Goal: Task Accomplishment & Management: Manage account settings

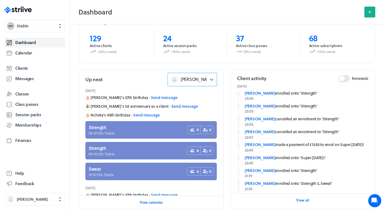
scroll to position [4, 0]
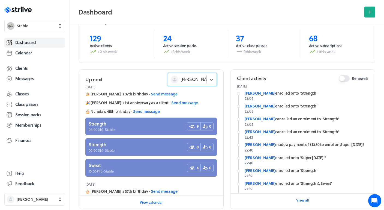
click at [375, 199] on icon at bounding box center [376, 201] width 5 height 4
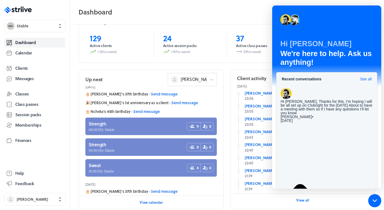
click at [237, 202] on footer "View all" at bounding box center [303, 199] width 145 height 13
click at [43, 26] on span "Stable" at bounding box center [40, 25] width 46 height 5
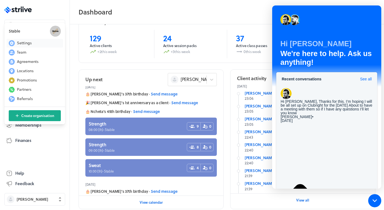
click at [31, 41] on span "Settings" at bounding box center [24, 42] width 15 height 5
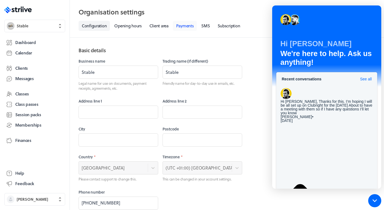
click at [193, 23] on link "Payments" at bounding box center [185, 26] width 24 height 10
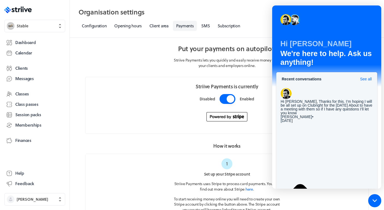
scroll to position [12, 0]
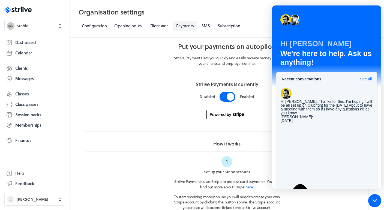
click at [232, 96] on button "button" at bounding box center [228, 97] width 16 height 10
click at [376, 198] on icon at bounding box center [375, 200] width 4 height 4
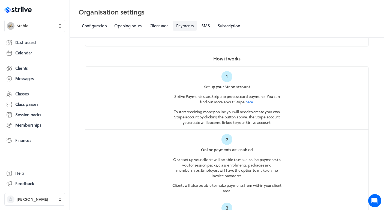
scroll to position [97, 0]
click at [32, 124] on span "Memberships" at bounding box center [28, 125] width 26 height 6
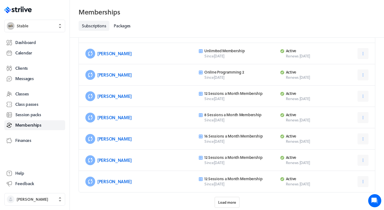
scroll to position [208, 0]
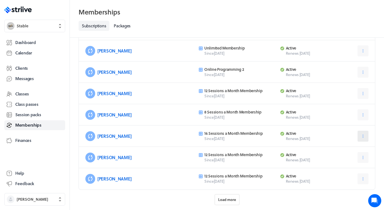
click at [364, 135] on icon at bounding box center [363, 135] width 5 height 5
click at [112, 135] on link "[PERSON_NAME]" at bounding box center [114, 136] width 34 height 6
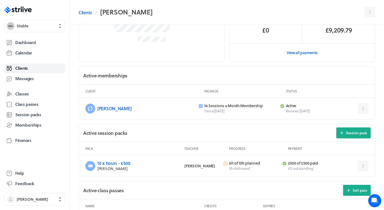
scroll to position [115, 0]
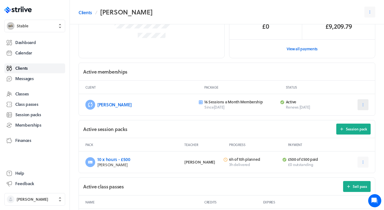
click at [359, 103] on button at bounding box center [363, 104] width 11 height 11
click at [346, 118] on span "Cancel" at bounding box center [346, 118] width 11 height 5
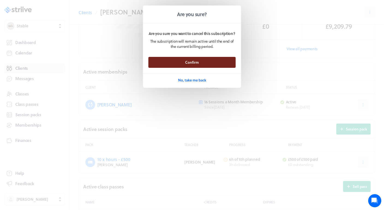
click at [207, 62] on button "Confirm" at bounding box center [192, 62] width 87 height 11
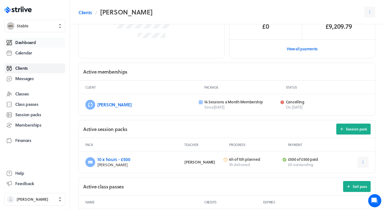
click at [33, 40] on span "Dashboard" at bounding box center [25, 43] width 20 height 6
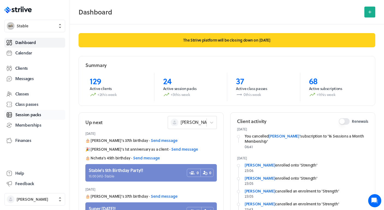
click at [33, 113] on span "Session packs" at bounding box center [28, 115] width 26 height 6
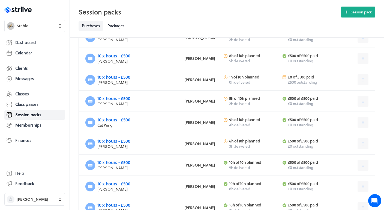
scroll to position [244, 0]
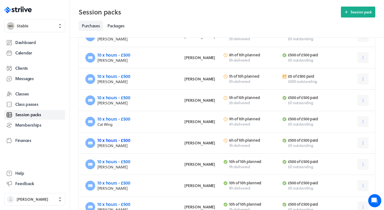
click at [118, 141] on link "10 x hours - £500" at bounding box center [113, 140] width 33 height 6
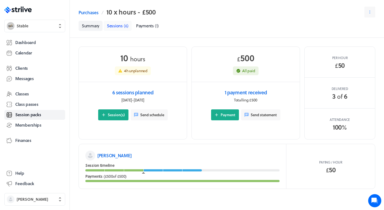
click at [118, 25] on span "Sessions" at bounding box center [115, 26] width 16 height 6
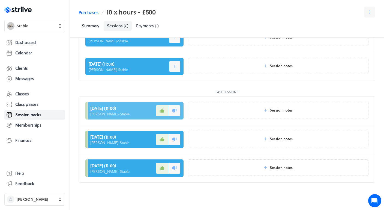
scroll to position [61, 0]
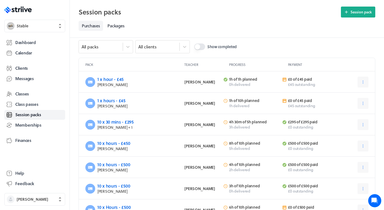
scroll to position [9, 0]
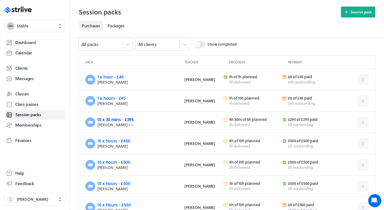
click at [124, 118] on link "10 x 30 mins - £295" at bounding box center [115, 119] width 36 height 6
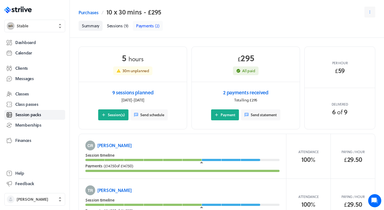
click at [150, 26] on span "Payments" at bounding box center [145, 26] width 18 height 6
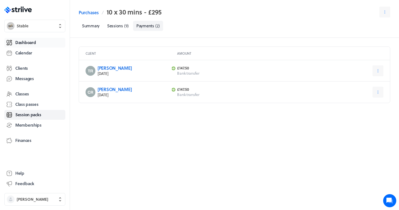
click at [25, 38] on link "Dashboard" at bounding box center [34, 43] width 61 height 10
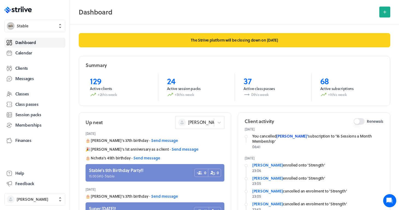
click at [290, 135] on link "[PERSON_NAME]'" at bounding box center [292, 136] width 32 height 6
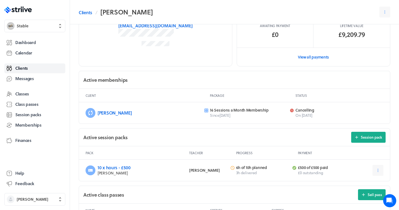
scroll to position [94, 0]
